Goal: Task Accomplishment & Management: Use online tool/utility

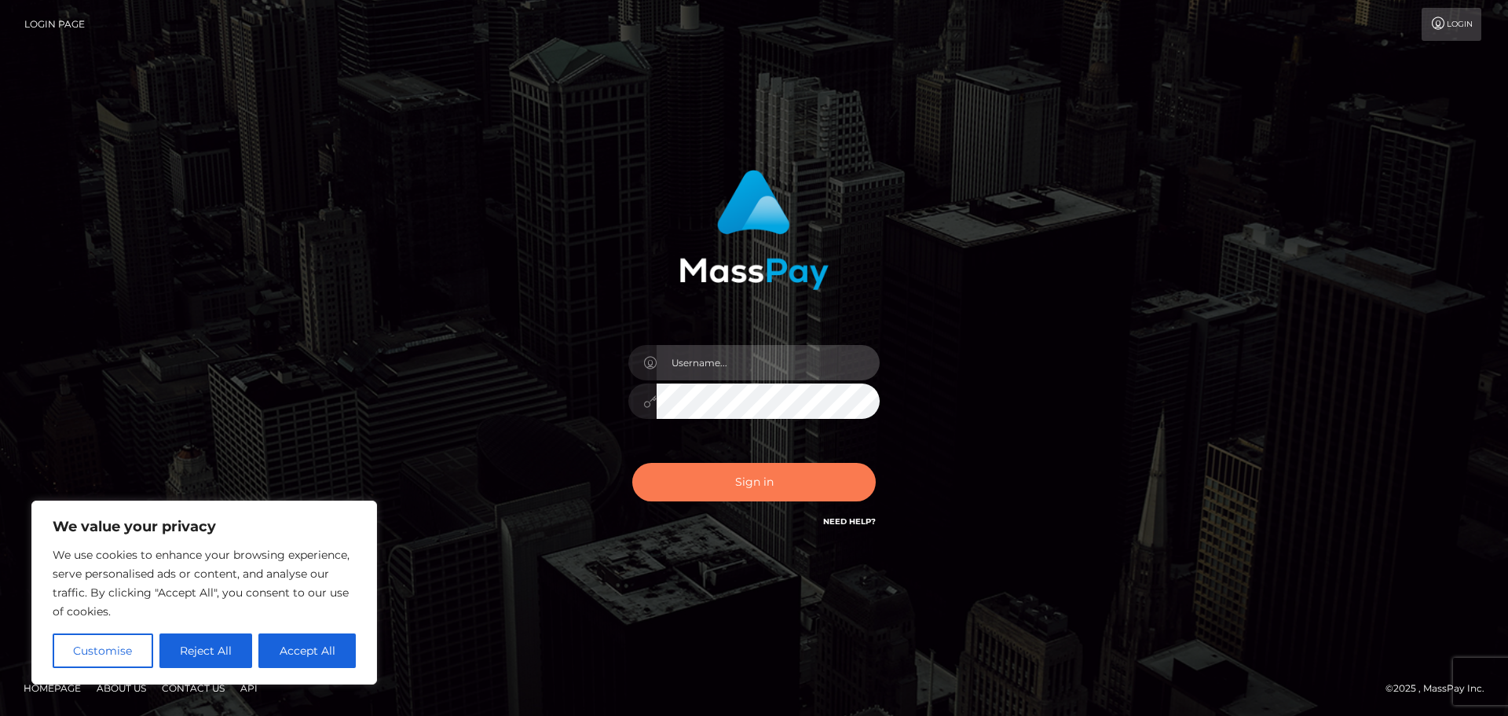
type input "Jennifer"
click at [738, 489] on button "Sign in" at bounding box center [754, 482] width 244 height 38
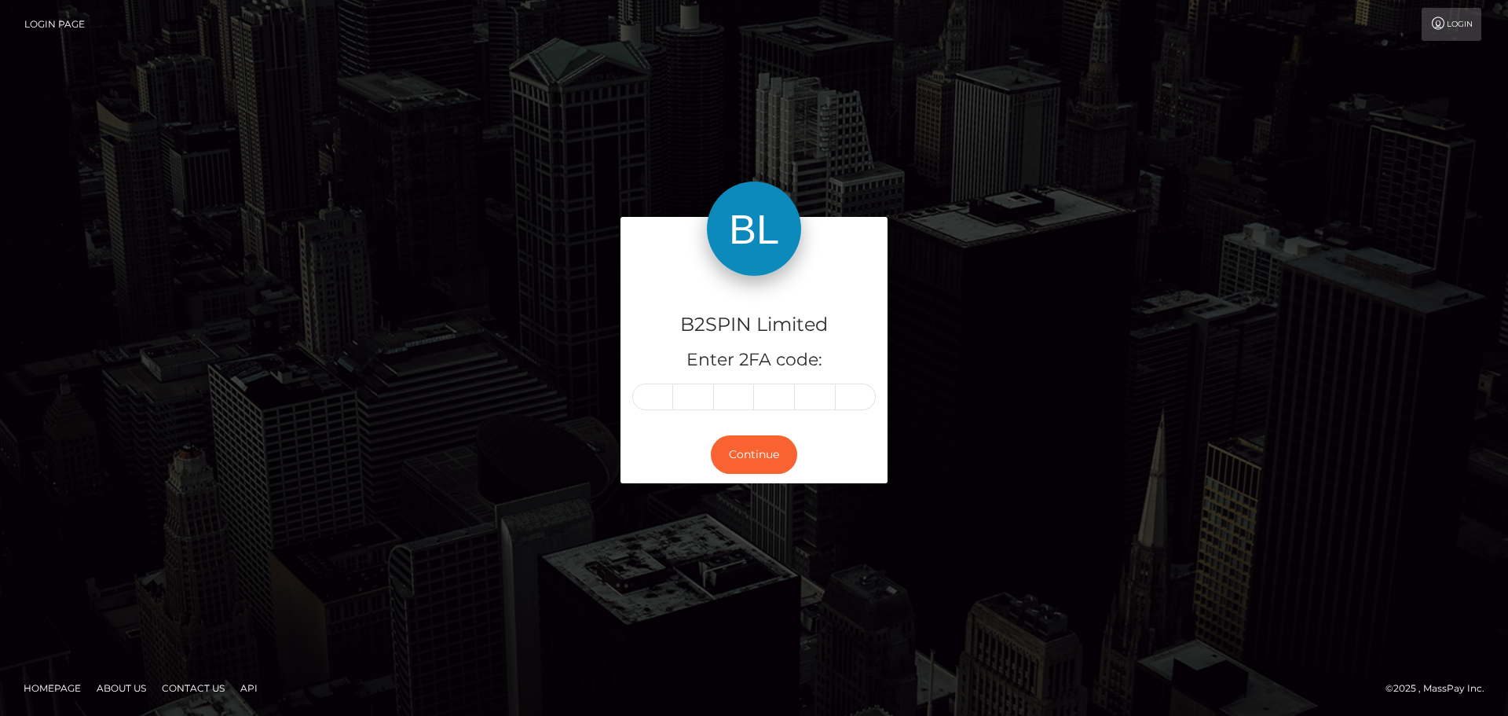
click at [651, 404] on input "text" at bounding box center [652, 396] width 41 height 27
type input "9"
type input "7"
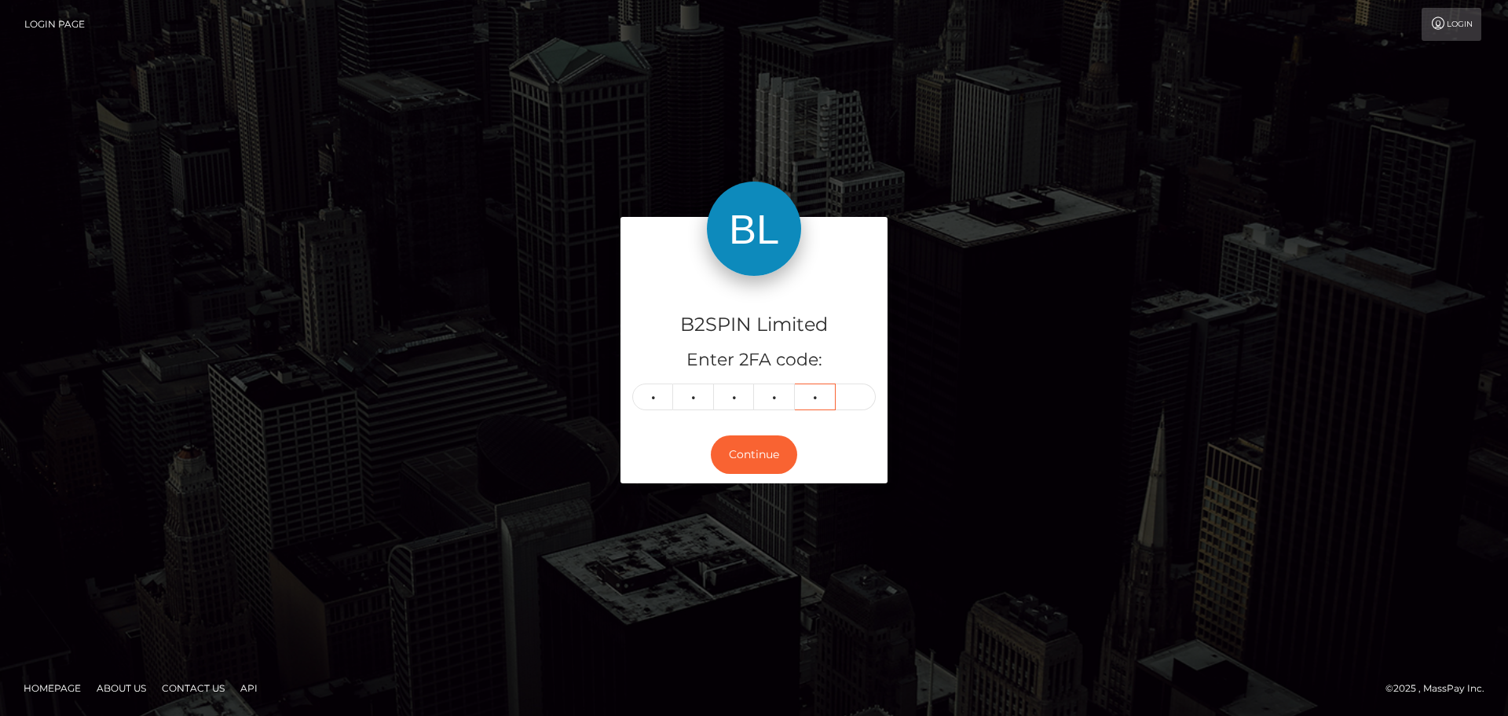
type input "0"
type input "7"
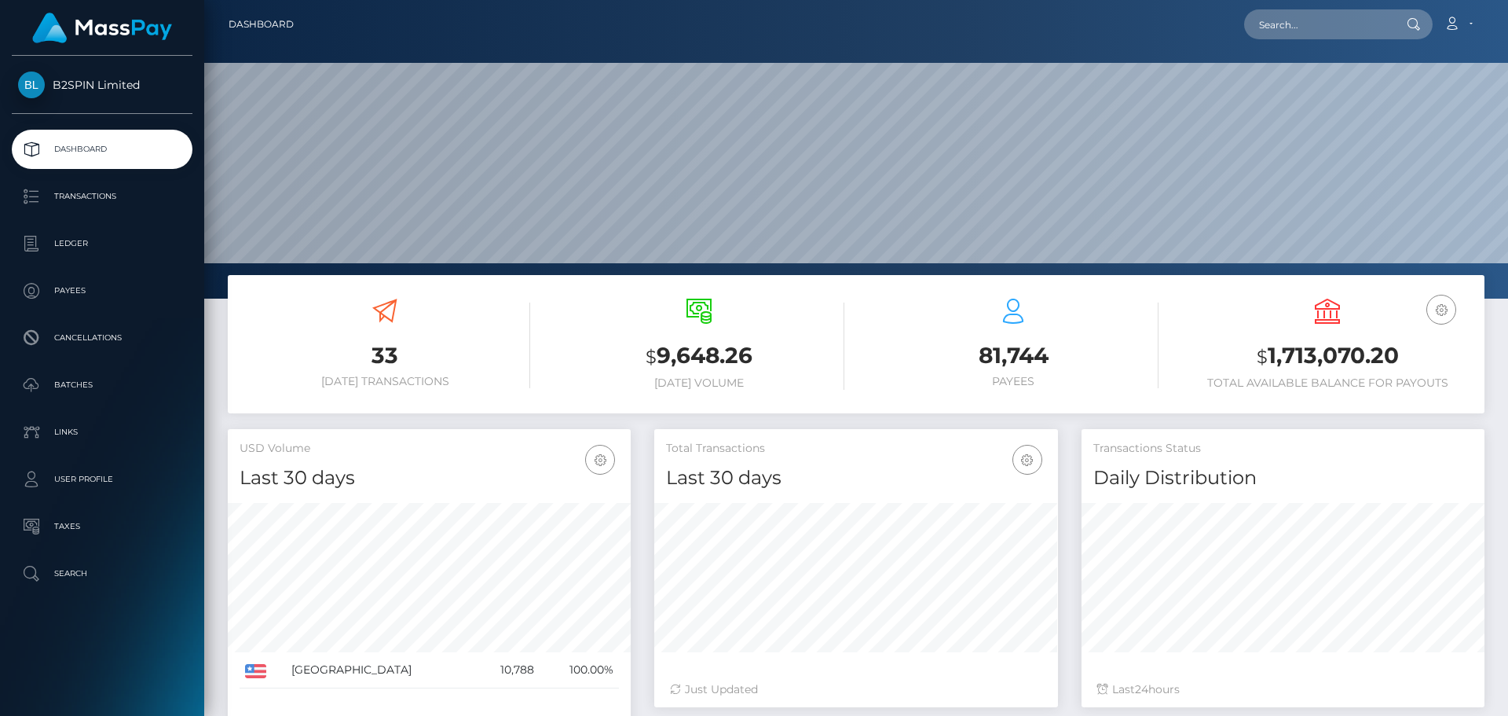
scroll to position [279, 404]
click at [126, 192] on p "Transactions" at bounding box center [102, 197] width 168 height 24
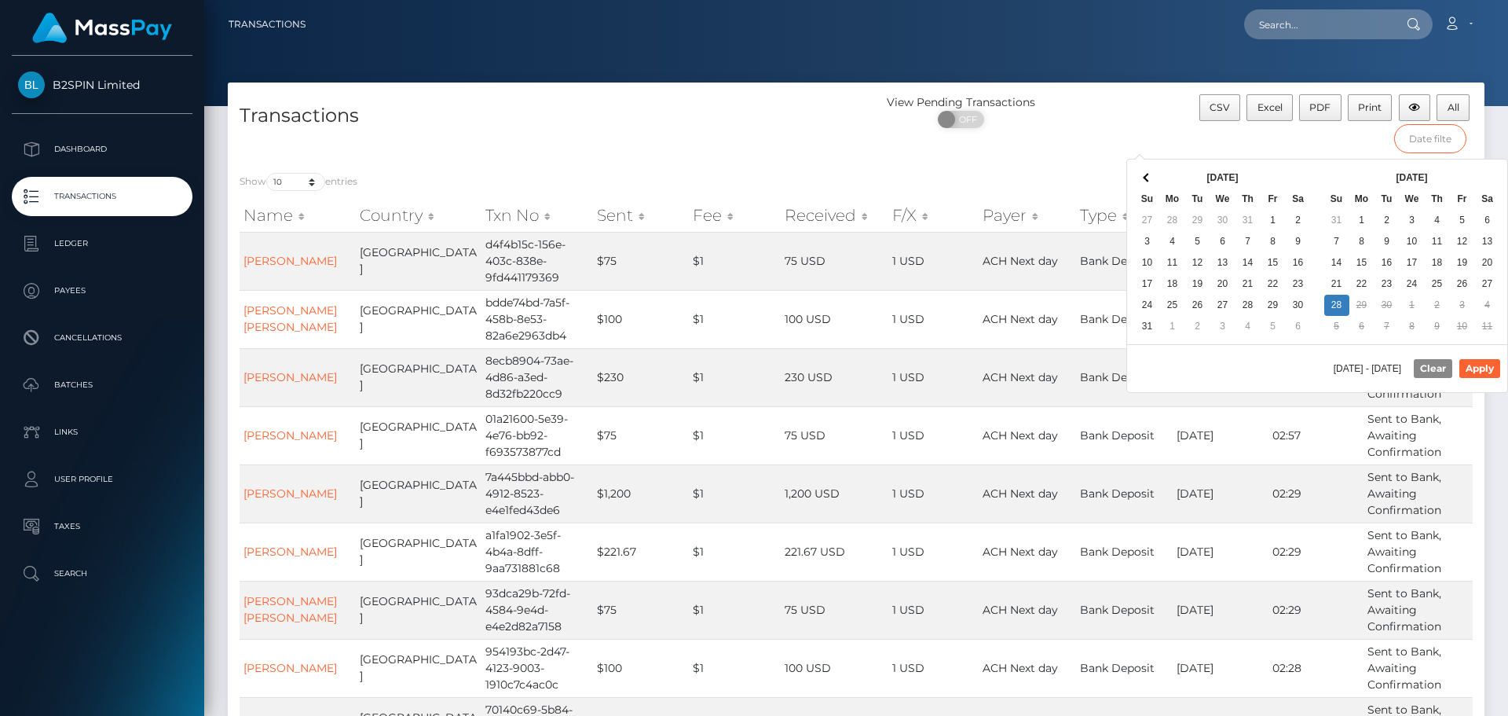
click at [1419, 150] on input "text" at bounding box center [1430, 138] width 73 height 29
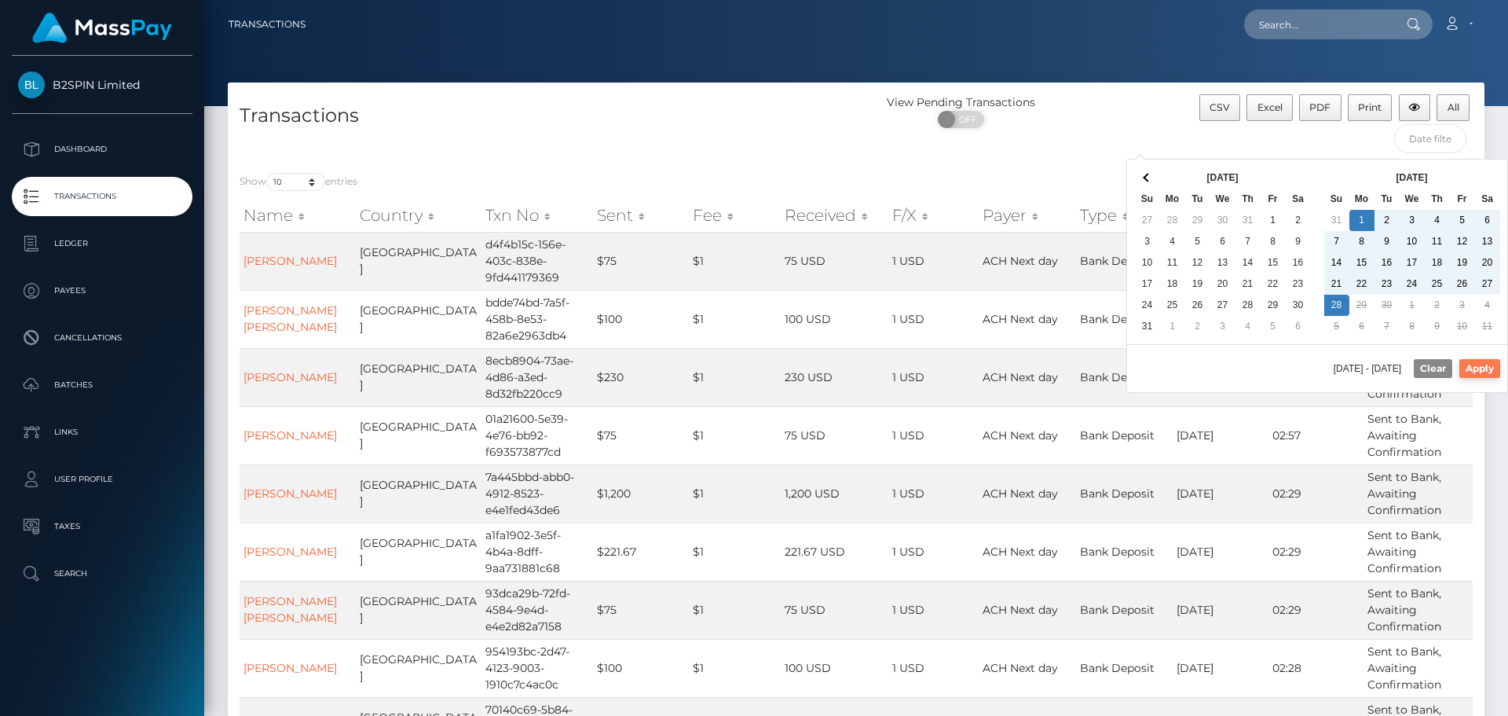
click at [1486, 373] on button "Apply" at bounding box center [1480, 368] width 41 height 19
type input "09/01/2025 - 09/28/2025"
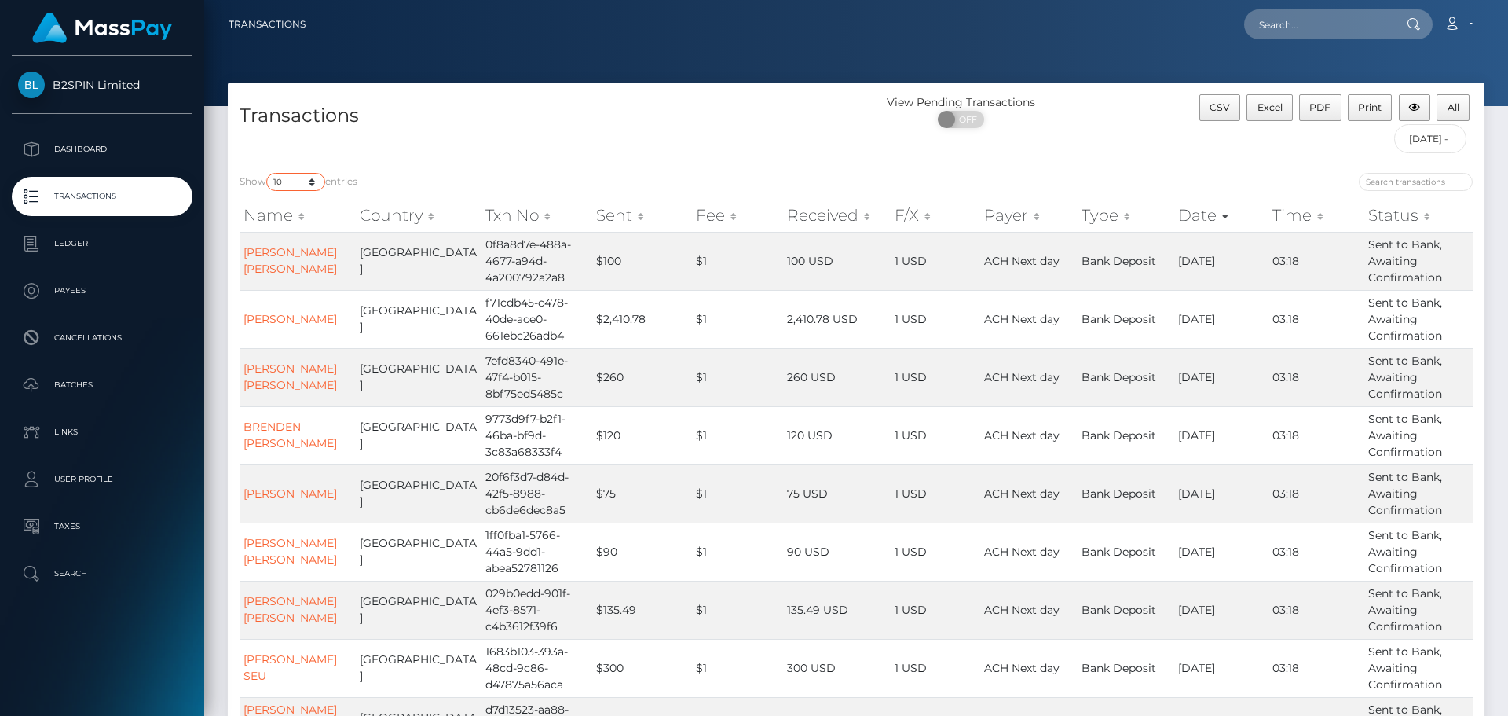
click at [306, 181] on select "10 25 50 100 250 500 1,000 3,500" at bounding box center [295, 182] width 59 height 18
select select "1000"
click at [268, 173] on select "10 25 50 100 250 500 1,000 3,500" at bounding box center [295, 182] width 59 height 18
click at [113, 154] on p "Dashboard" at bounding box center [102, 149] width 168 height 24
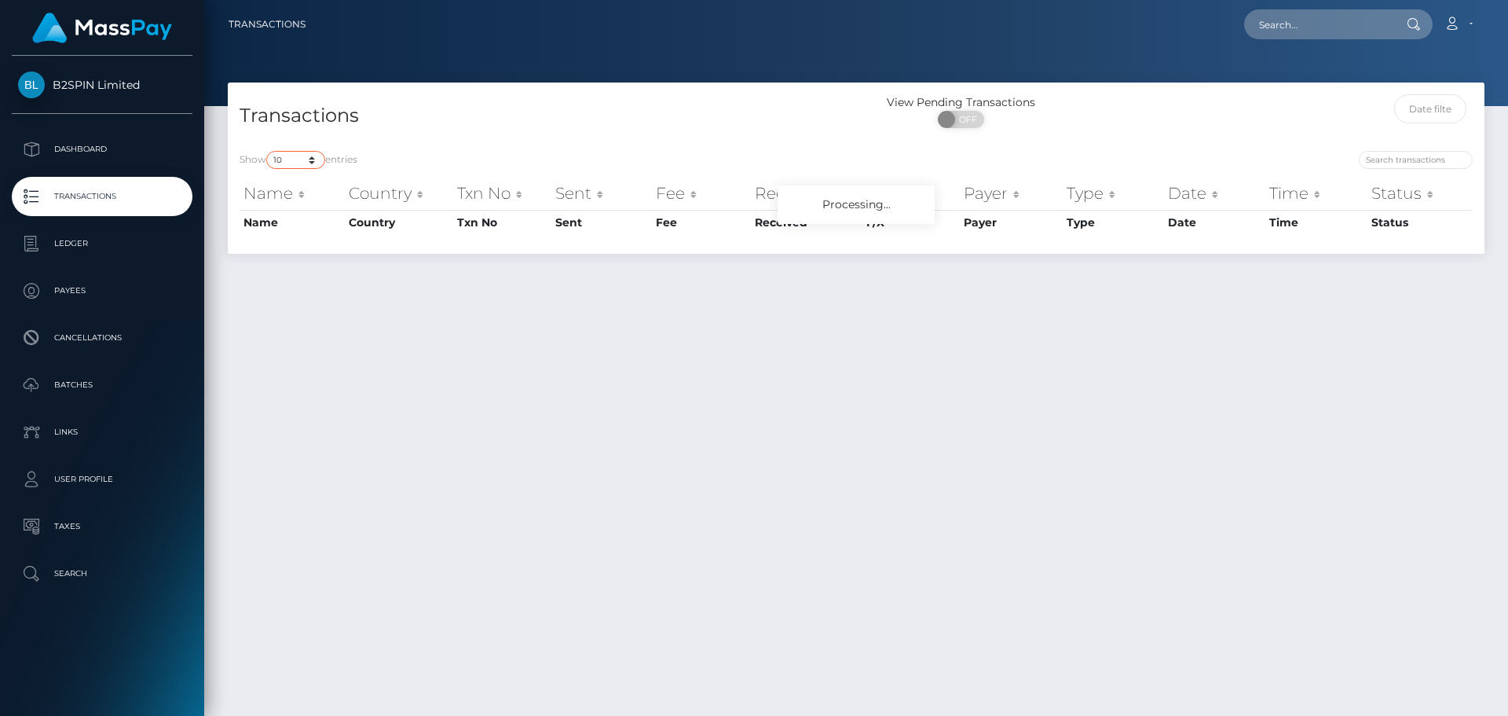
click at [309, 164] on div "Show 10 25 50 100 250 500 1,000 3,500 entries Name Country Txn No Sent Fee Rece…" at bounding box center [856, 196] width 1257 height 115
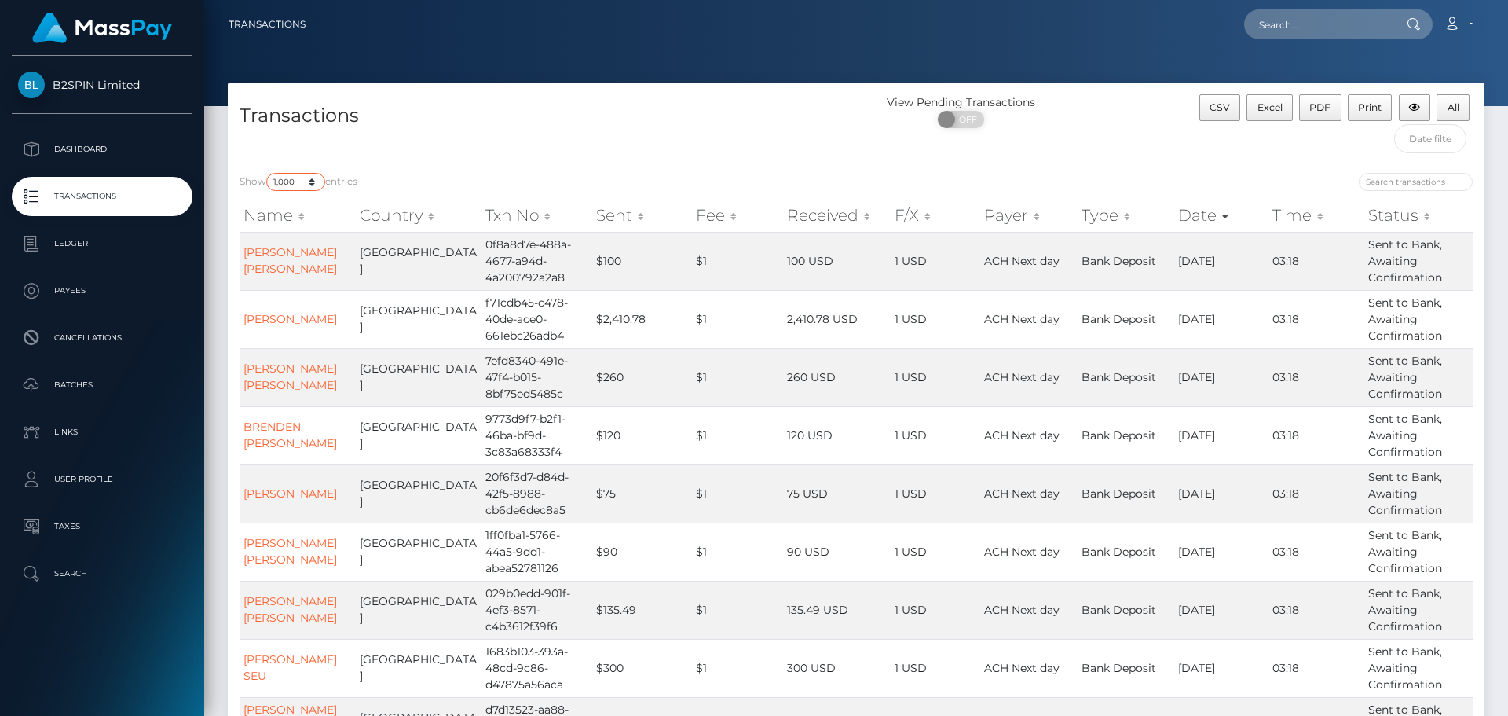
click at [268, 173] on select "10 25 50 100 250 500 1,000 3,500" at bounding box center [295, 182] width 59 height 18
click at [317, 187] on select "10 25 50 100 250 500 1,000 3,500" at bounding box center [295, 182] width 59 height 18
select select "3500"
click at [268, 173] on select "10 25 50 100 250 500 1,000 3,500" at bounding box center [295, 182] width 59 height 18
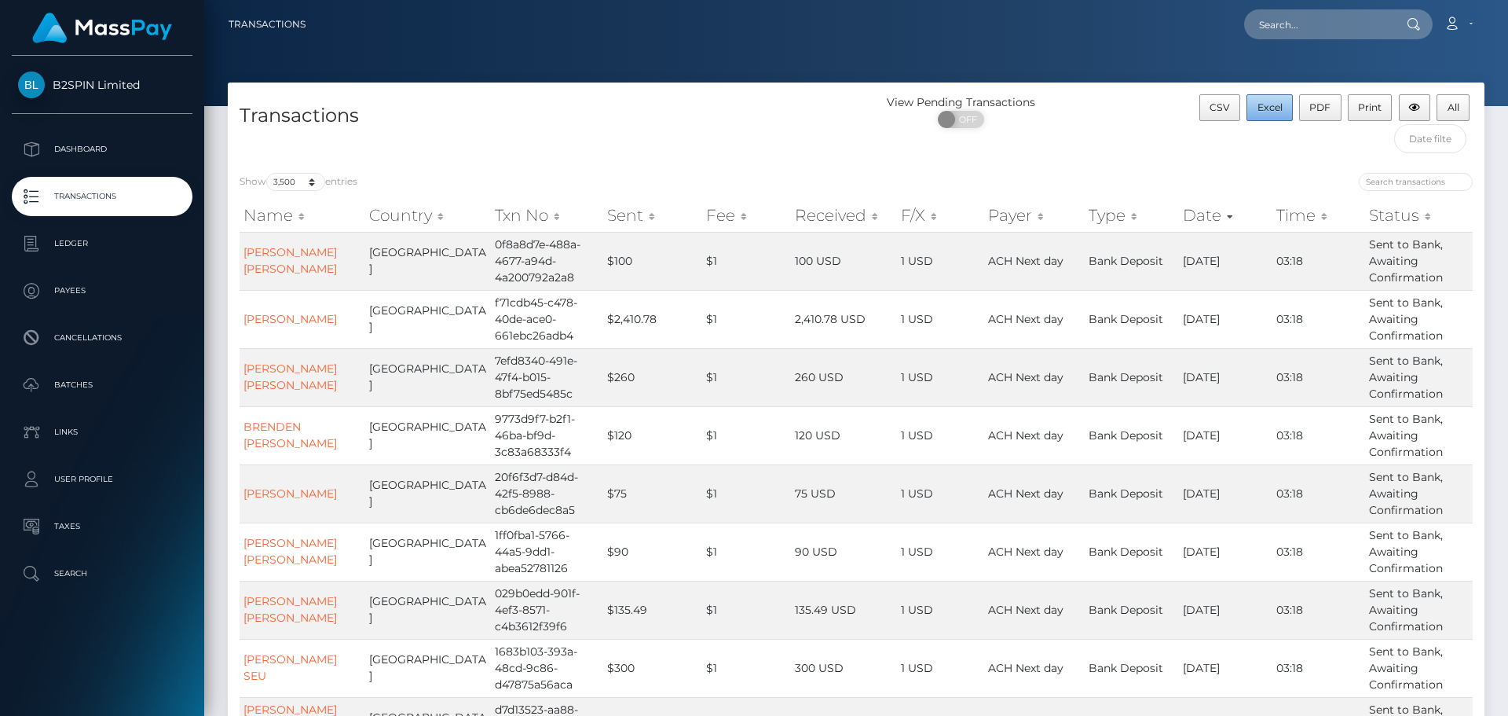
click at [1277, 104] on span "Excel" at bounding box center [1270, 107] width 25 height 12
